Goal: Task Accomplishment & Management: Manage account settings

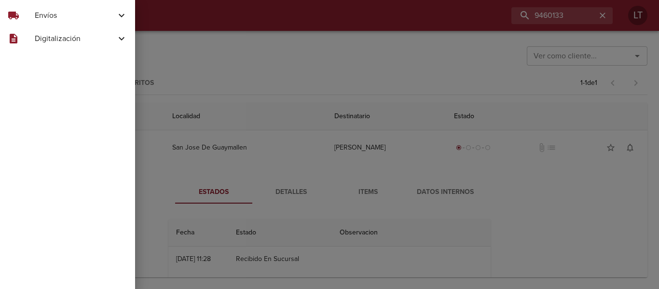
scroll to position [41, 0]
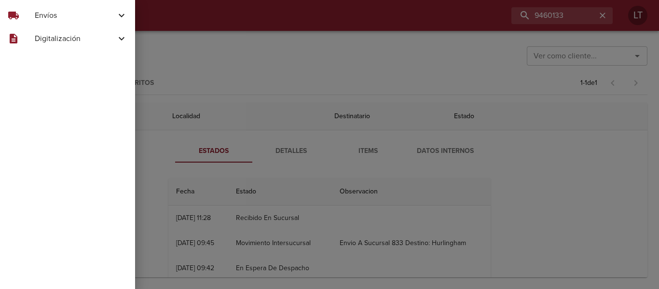
click at [58, 14] on span "Envíos" at bounding box center [75, 16] width 81 height 12
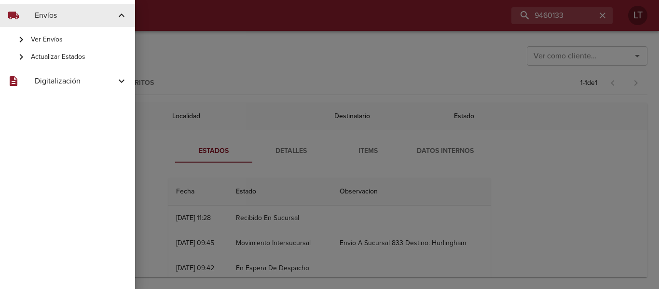
click at [77, 60] on span "Actualizar Estados" at bounding box center [79, 57] width 97 height 10
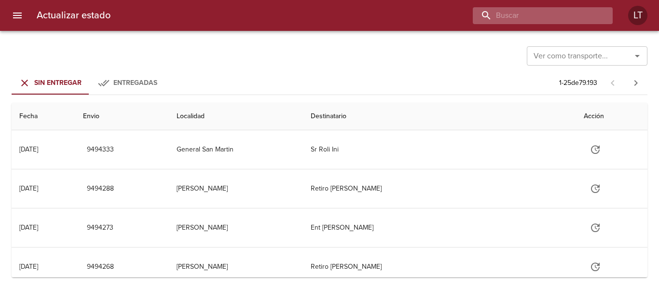
click at [546, 11] on input "buscar" at bounding box center [535, 15] width 124 height 17
type input "9455069"
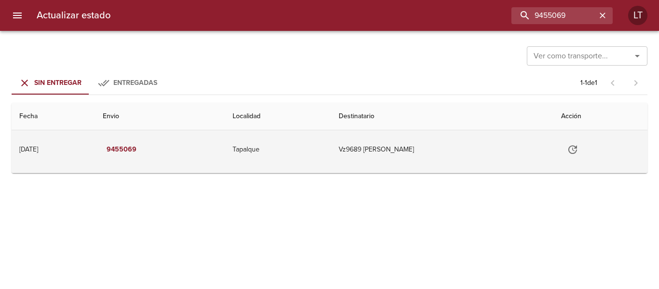
click at [579, 150] on icon "Tabla de envíos del cliente" at bounding box center [573, 150] width 12 height 12
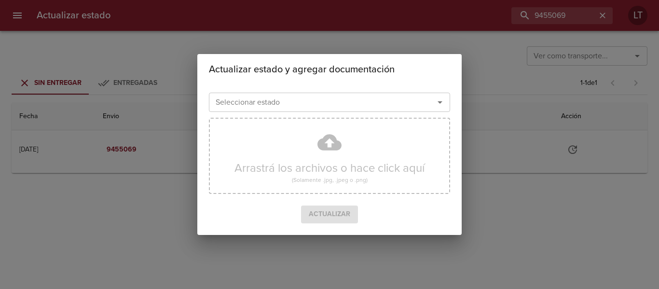
click at [338, 110] on div "Seleccionar estado" at bounding box center [329, 102] width 241 height 19
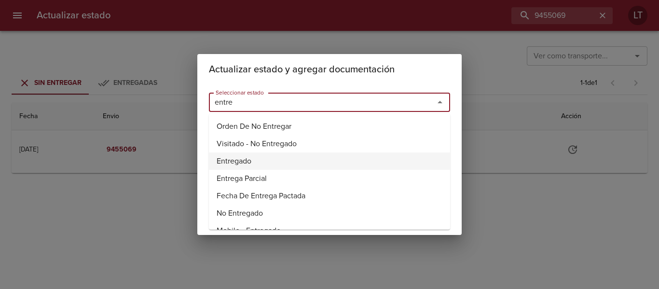
click at [243, 156] on li "Entregado" at bounding box center [329, 161] width 241 height 17
type input "Entregado"
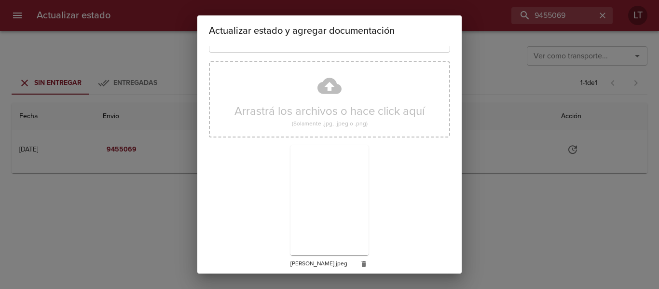
scroll to position [90, 0]
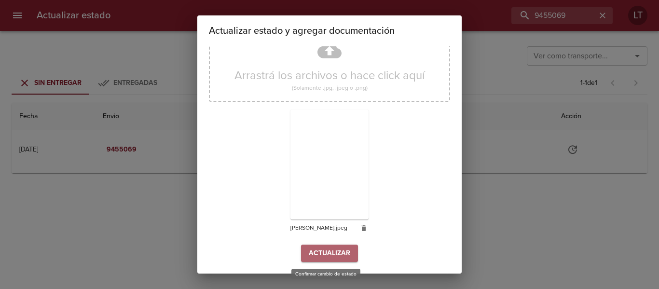
click at [333, 249] on span "Actualizar" at bounding box center [330, 254] width 42 height 12
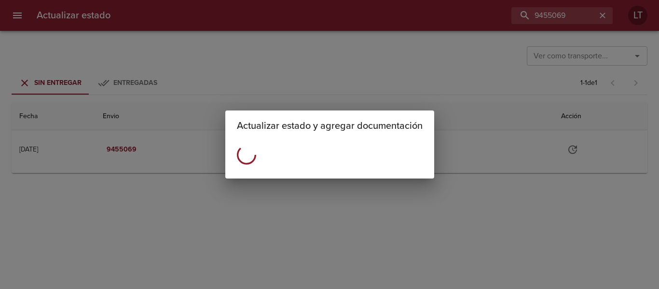
scroll to position [0, 0]
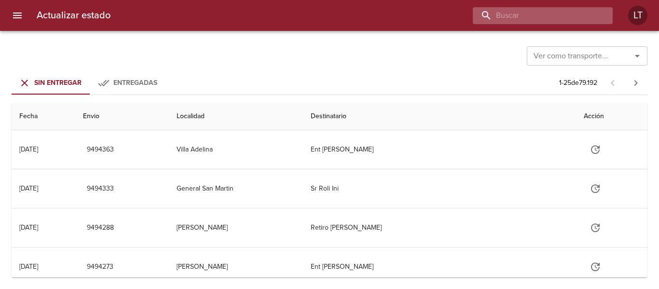
click at [555, 17] on input "buscar" at bounding box center [535, 15] width 124 height 17
type input "9436832"
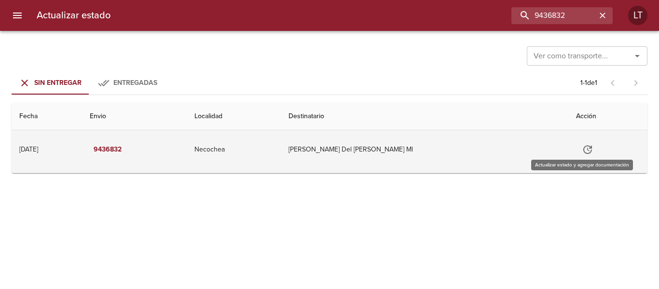
click at [576, 152] on button "Tabla de envíos del cliente" at bounding box center [587, 149] width 23 height 23
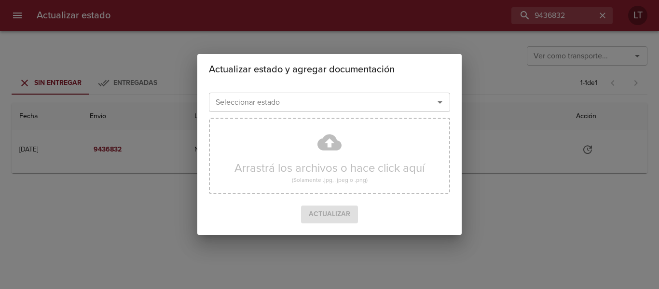
click at [356, 109] on input "Seleccionar estado" at bounding box center [315, 103] width 207 height 14
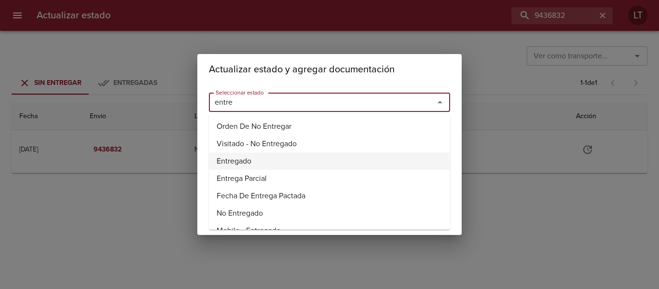
click at [250, 157] on li "Entregado" at bounding box center [329, 161] width 241 height 17
type input "Entregado"
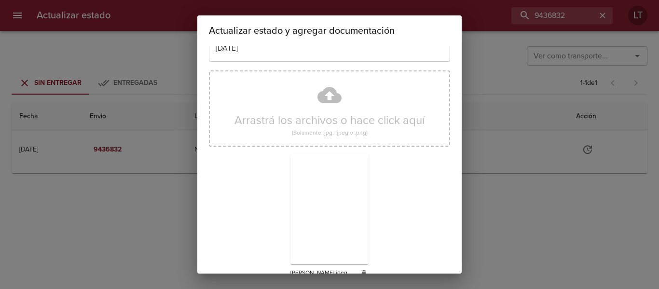
scroll to position [90, 0]
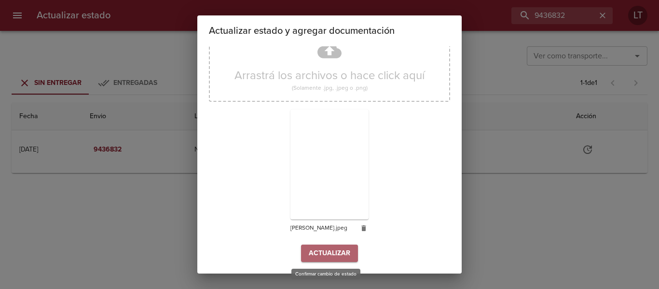
click at [325, 252] on span "Actualizar" at bounding box center [330, 254] width 42 height 12
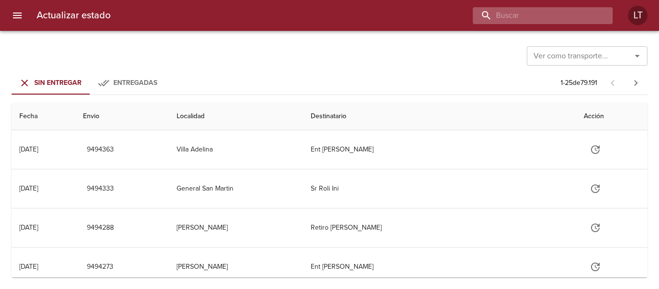
click at [571, 20] on input "buscar" at bounding box center [535, 15] width 124 height 17
type input "9449185"
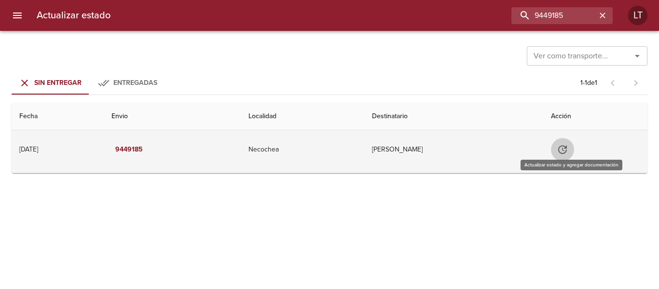
click at [564, 153] on button "Tabla de envíos del cliente" at bounding box center [562, 149] width 23 height 23
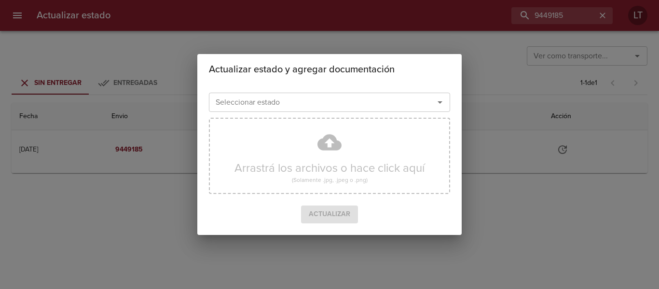
click at [348, 108] on input "Seleccionar estado" at bounding box center [315, 103] width 207 height 14
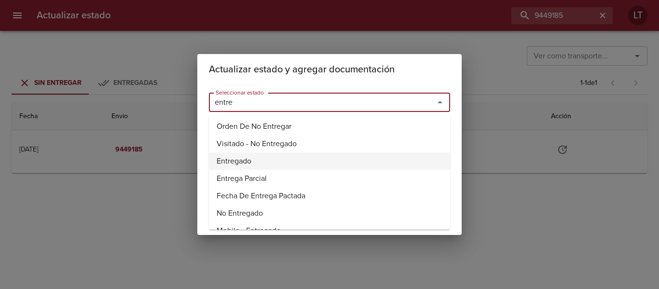
click at [260, 156] on li "Entregado" at bounding box center [329, 161] width 241 height 17
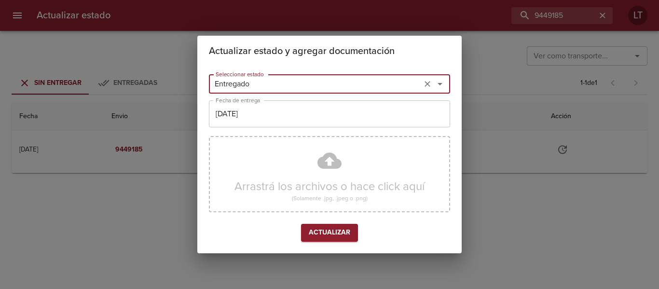
type input "Entregado"
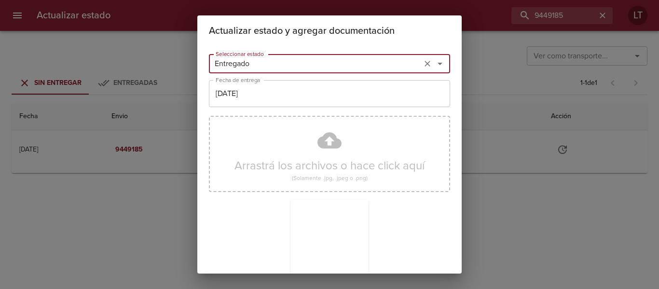
scroll to position [90, 0]
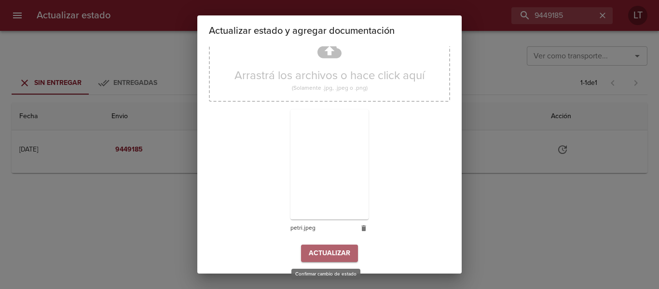
click at [323, 257] on span "Actualizar" at bounding box center [330, 254] width 42 height 12
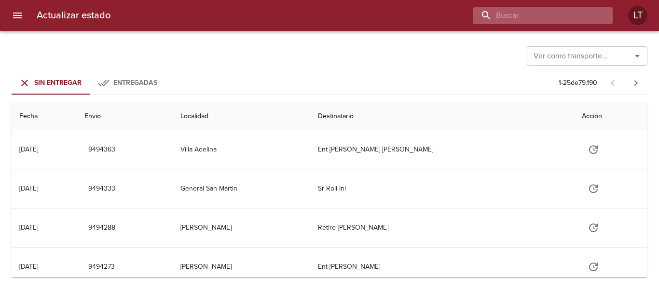
click at [562, 22] on input "buscar" at bounding box center [535, 15] width 124 height 17
type input "9429723"
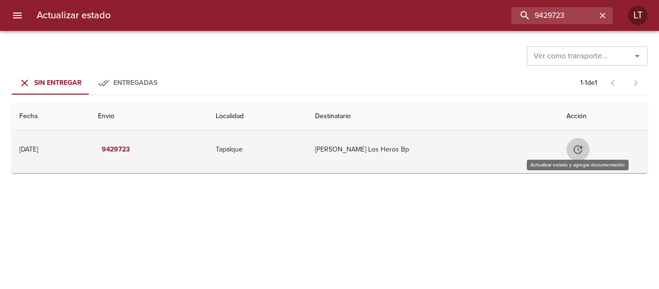
click at [580, 151] on icon "Tabla de envíos del cliente" at bounding box center [578, 150] width 12 height 12
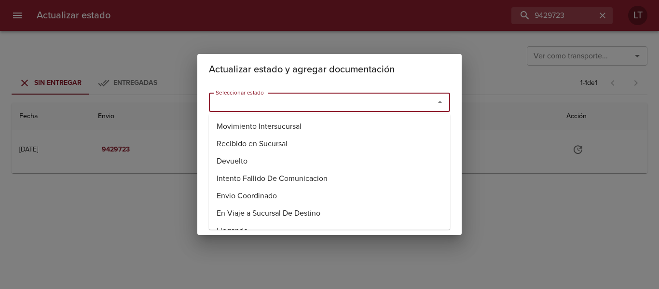
click at [375, 106] on input "Seleccionar estado" at bounding box center [315, 103] width 207 height 14
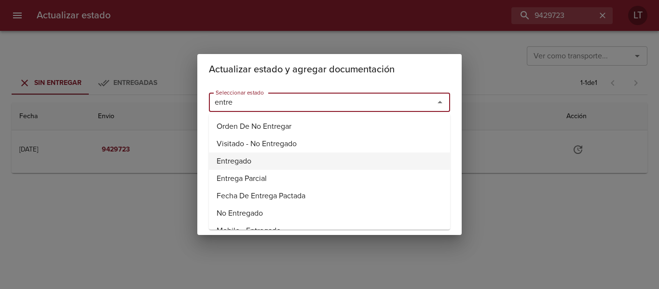
click at [243, 160] on li "Entregado" at bounding box center [329, 161] width 241 height 17
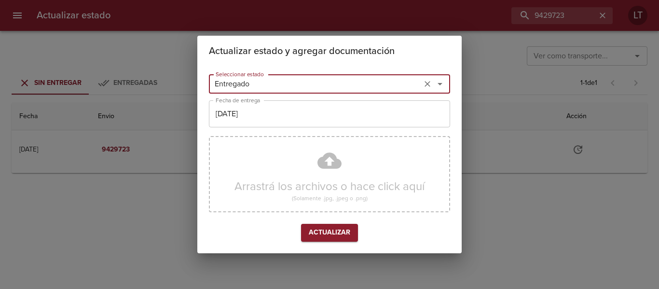
type input "Entregado"
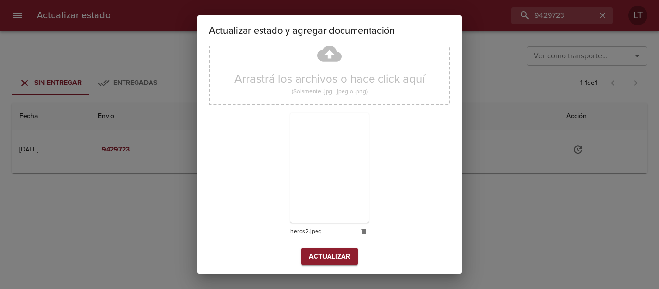
scroll to position [90, 0]
click at [345, 252] on span "Actualizar" at bounding box center [330, 254] width 42 height 12
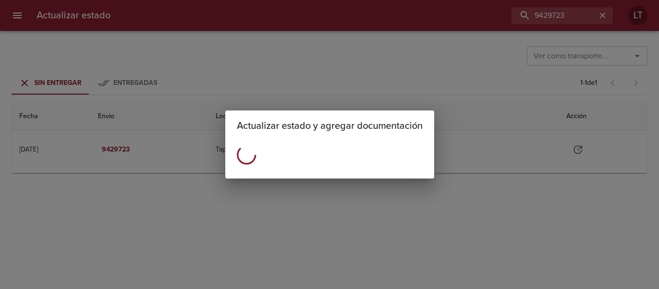
scroll to position [0, 0]
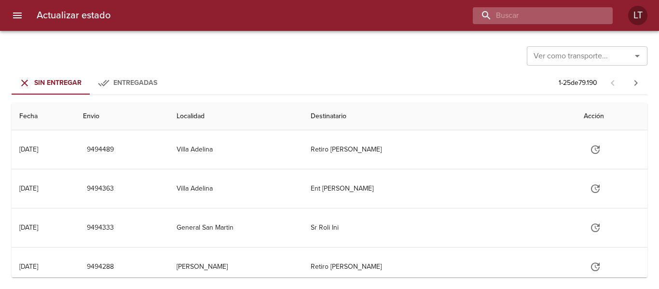
click at [578, 12] on input "buscar" at bounding box center [535, 15] width 124 height 17
type input "9429731"
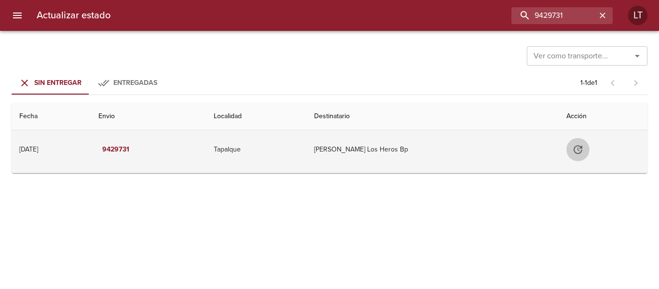
click at [572, 153] on icon "Tabla de envíos del cliente" at bounding box center [578, 150] width 12 height 12
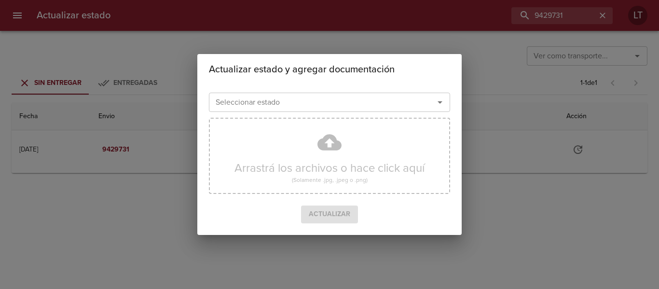
click at [324, 97] on input "Seleccionar estado" at bounding box center [315, 103] width 207 height 14
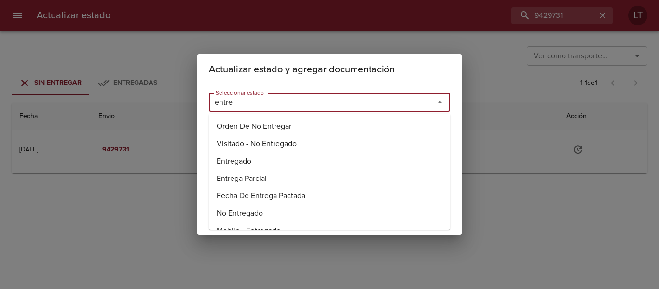
click at [243, 151] on li "Visitado - No Entregado" at bounding box center [329, 143] width 241 height 17
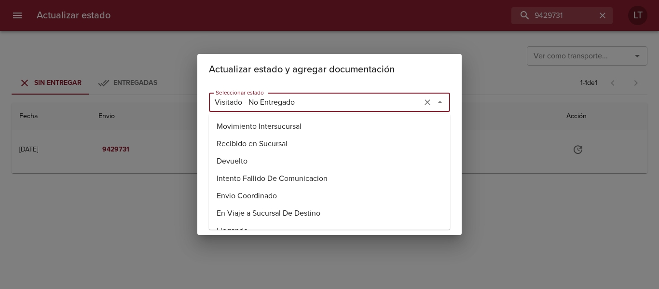
click at [263, 99] on input "Visitado - No Entregado" at bounding box center [315, 103] width 207 height 14
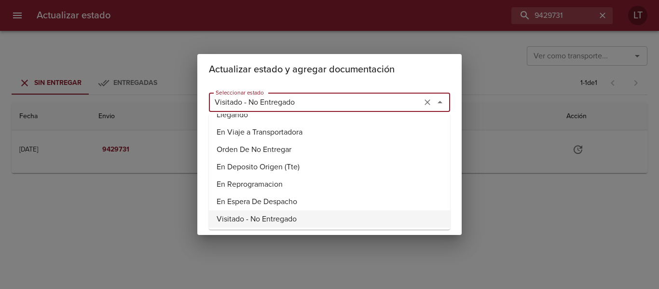
click at [263, 99] on input "Visitado - No Entregado" at bounding box center [315, 103] width 207 height 14
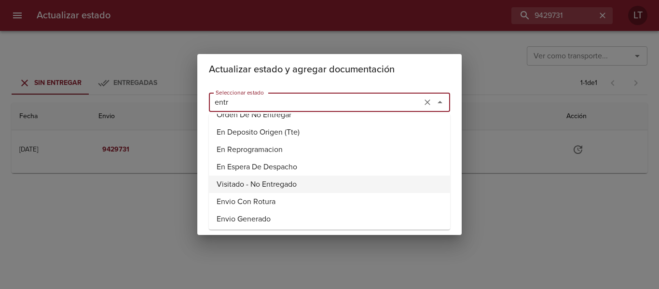
scroll to position [23, 0]
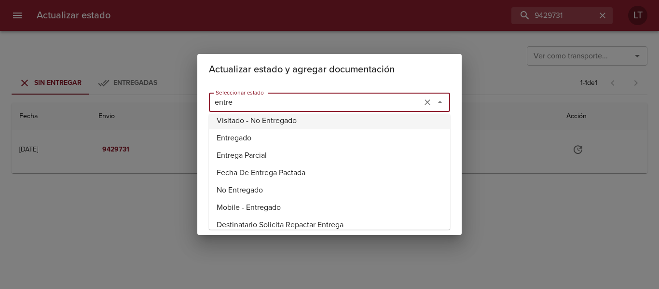
click at [244, 139] on li "Entregado" at bounding box center [329, 137] width 241 height 17
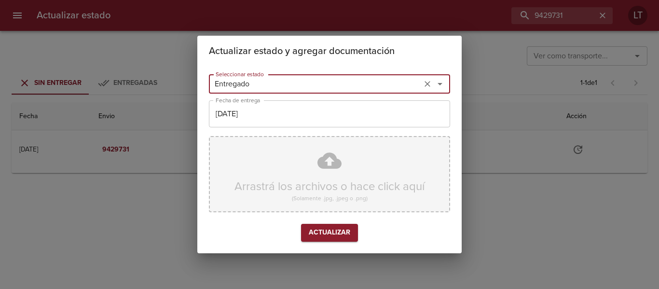
type input "Entregado"
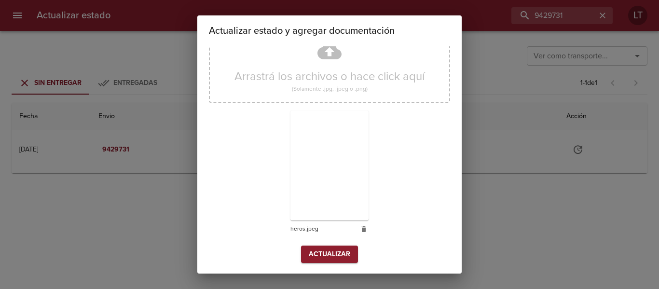
scroll to position [90, 0]
click at [350, 255] on button "Actualizar" at bounding box center [329, 254] width 57 height 18
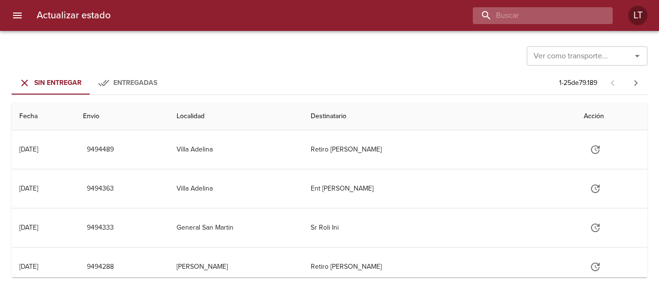
click at [557, 23] on input "buscar" at bounding box center [535, 15] width 124 height 17
paste input "9466073"
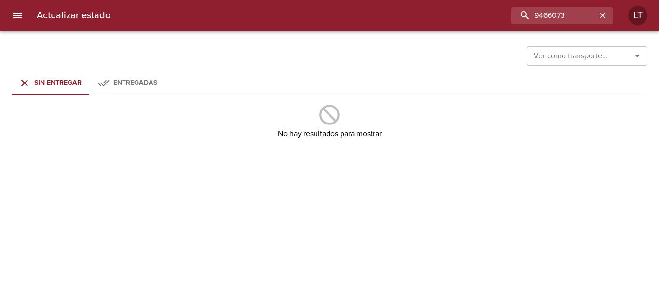
click at [125, 86] on span "Entregadas" at bounding box center [135, 83] width 44 height 8
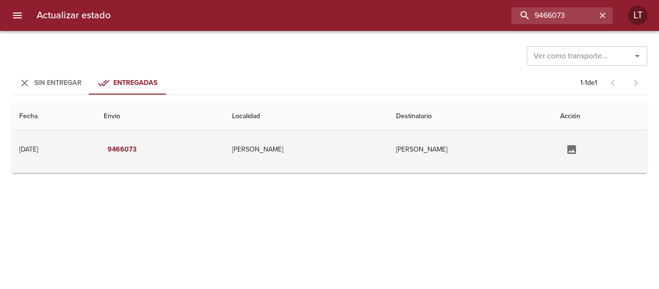
click at [321, 157] on td "Rafaela" at bounding box center [306, 149] width 164 height 39
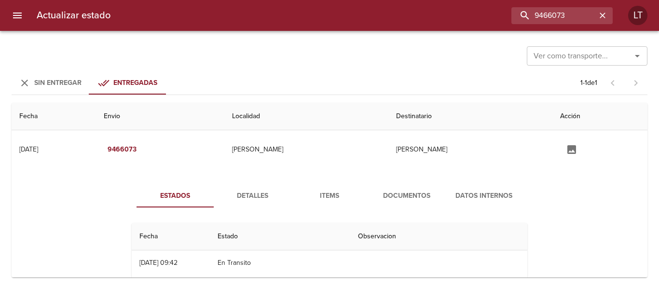
click at [250, 192] on span "Detalles" at bounding box center [253, 196] width 66 height 12
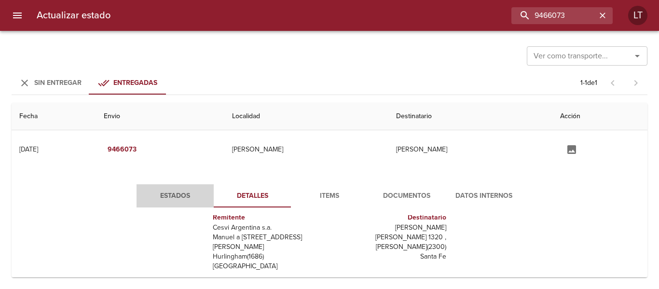
click at [165, 192] on span "Estados" at bounding box center [175, 196] width 66 height 12
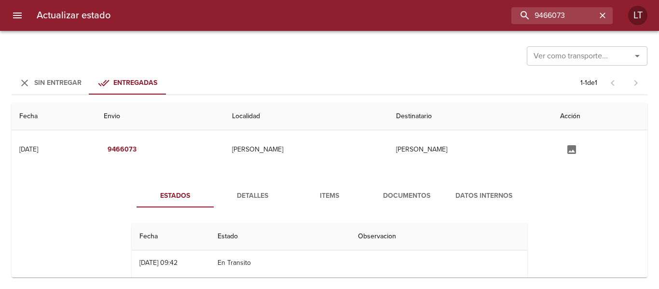
click at [426, 289] on div "Ver como transporte... Ver como transporte... Sin Entregar Entregadas 1 - 1 de …" at bounding box center [329, 160] width 659 height 258
click at [552, 14] on input "9466073" at bounding box center [535, 15] width 124 height 17
type input "9440412"
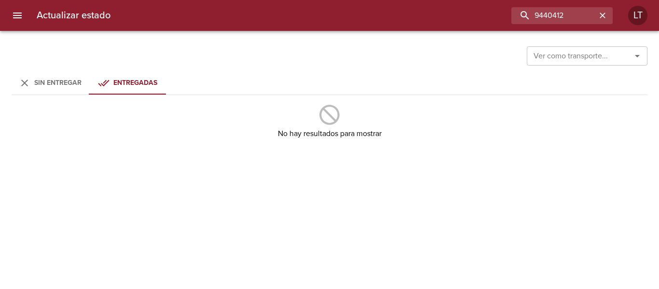
click at [53, 101] on div "Ver como transporte... Ver como transporte... Sin Entregar Entregadas No hay re…" at bounding box center [329, 160] width 659 height 258
click at [53, 95] on hr at bounding box center [330, 95] width 636 height 0
click at [52, 92] on button "Sin Entregar" at bounding box center [50, 82] width 77 height 23
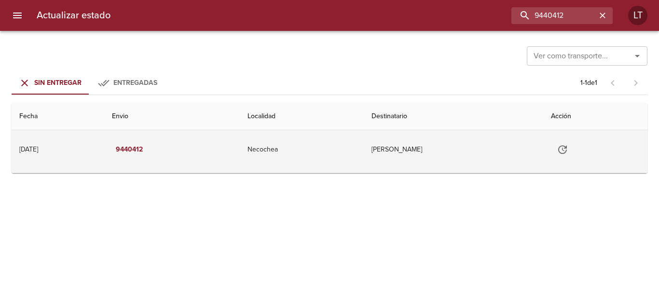
click at [563, 151] on button "Tabla de envíos del cliente" at bounding box center [562, 149] width 23 height 23
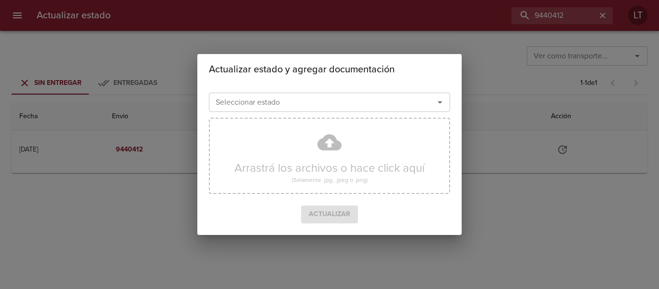
click at [349, 111] on div "Seleccionar estado" at bounding box center [329, 102] width 241 height 19
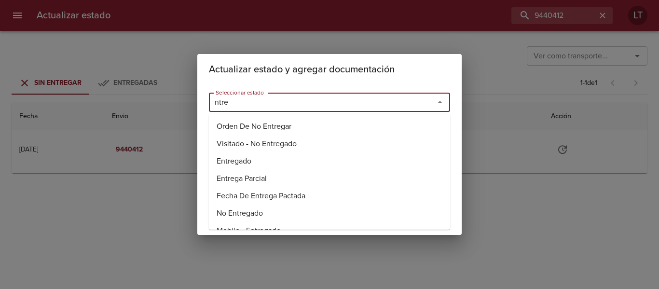
click at [238, 161] on li "Entregado" at bounding box center [329, 161] width 241 height 17
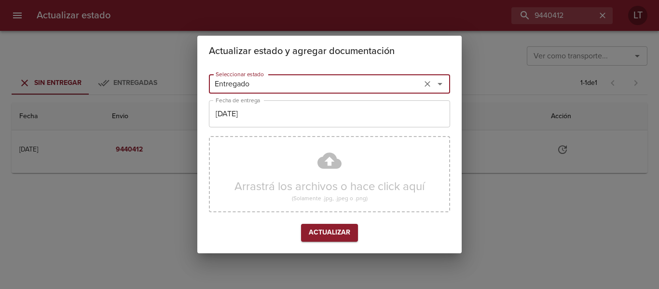
type input "Entregado"
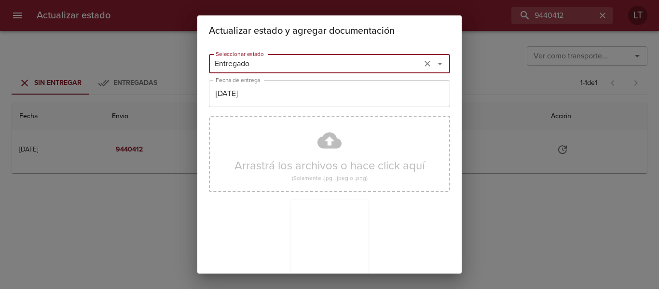
scroll to position [90, 0]
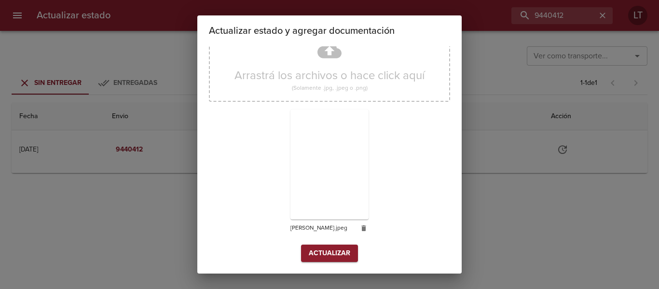
click at [330, 255] on span "Actualizar" at bounding box center [330, 254] width 42 height 12
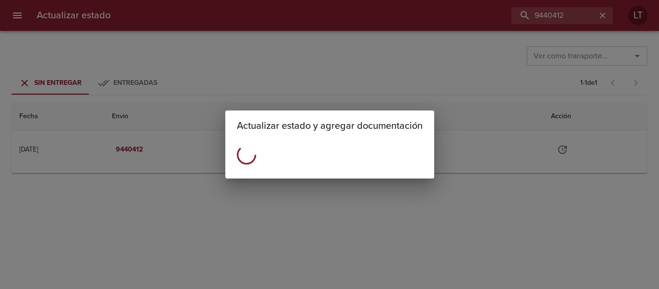
scroll to position [0, 0]
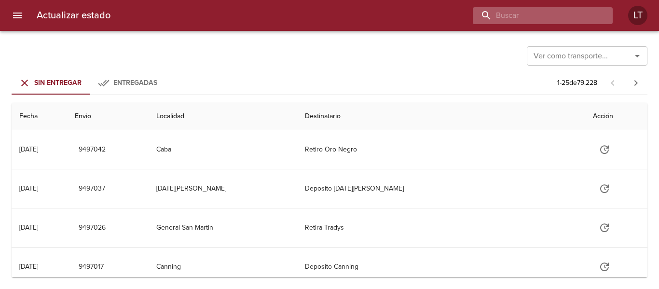
click at [566, 16] on input "buscar" at bounding box center [535, 15] width 124 height 17
type input "9450364"
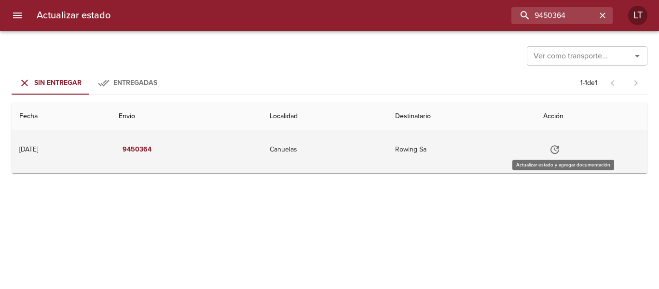
click at [559, 153] on icon "Tabla de envíos del cliente" at bounding box center [555, 149] width 9 height 9
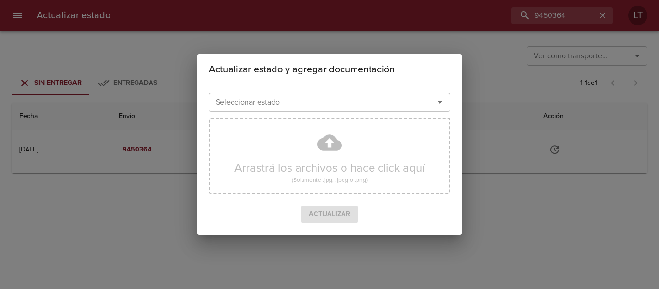
click at [371, 103] on input "Seleccionar estado" at bounding box center [315, 103] width 207 height 14
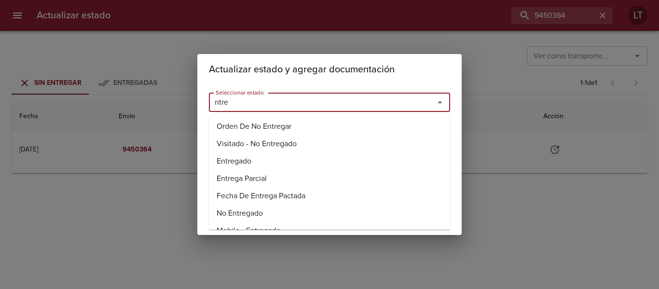
click at [251, 159] on li "Entregado" at bounding box center [329, 161] width 241 height 17
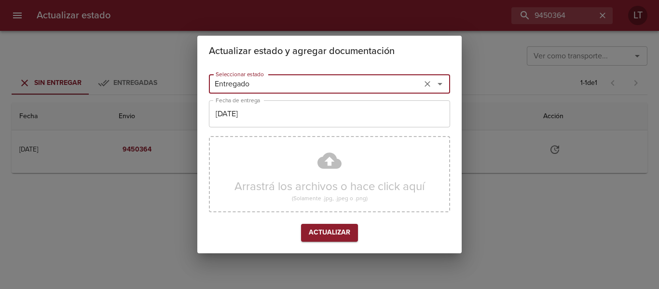
type input "Entregado"
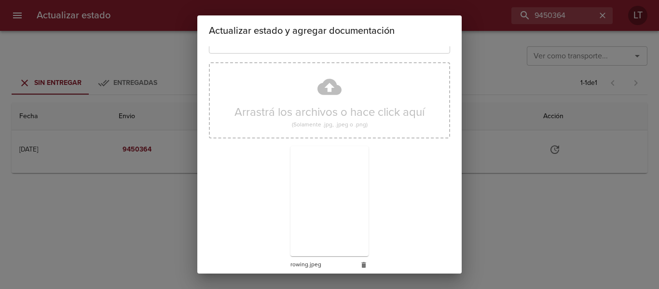
scroll to position [90, 0]
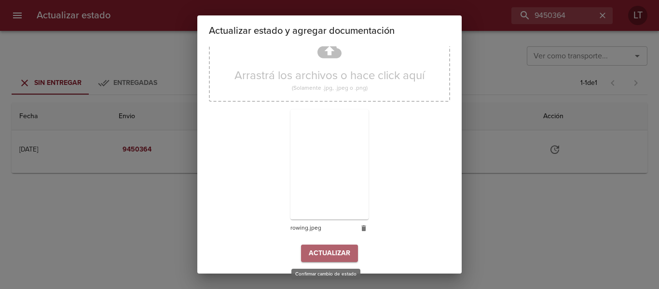
click at [345, 254] on span "Actualizar" at bounding box center [330, 254] width 42 height 12
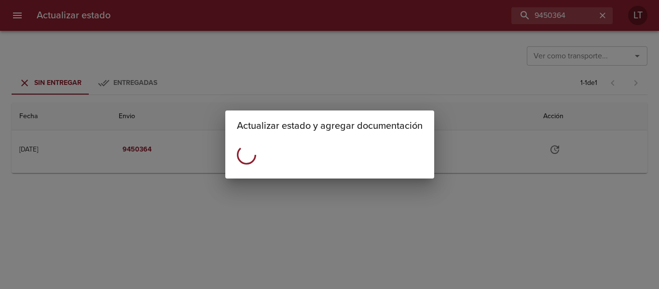
scroll to position [0, 0]
